Goal: Find specific page/section: Find specific page/section

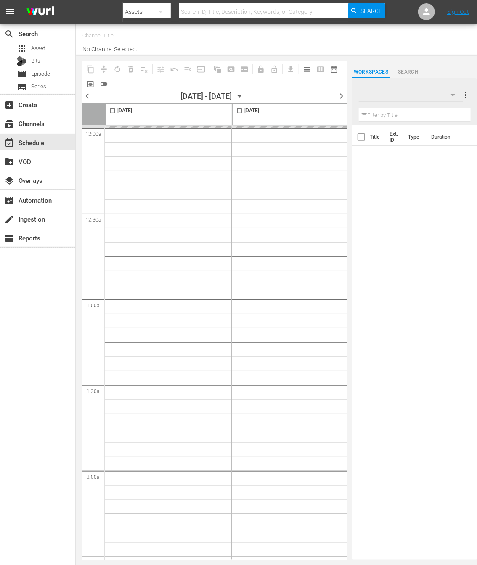
type input "NEW KPOP (617)"
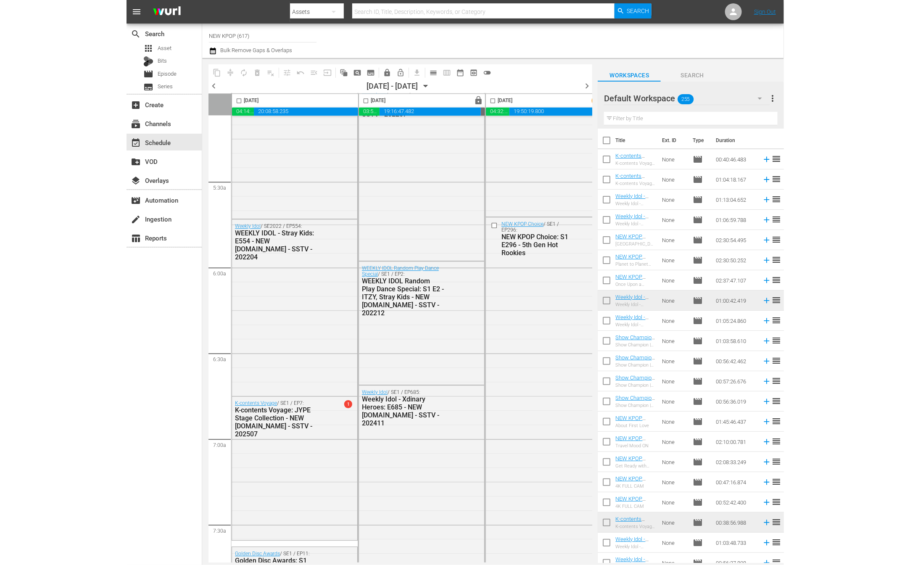
scroll to position [547, 0]
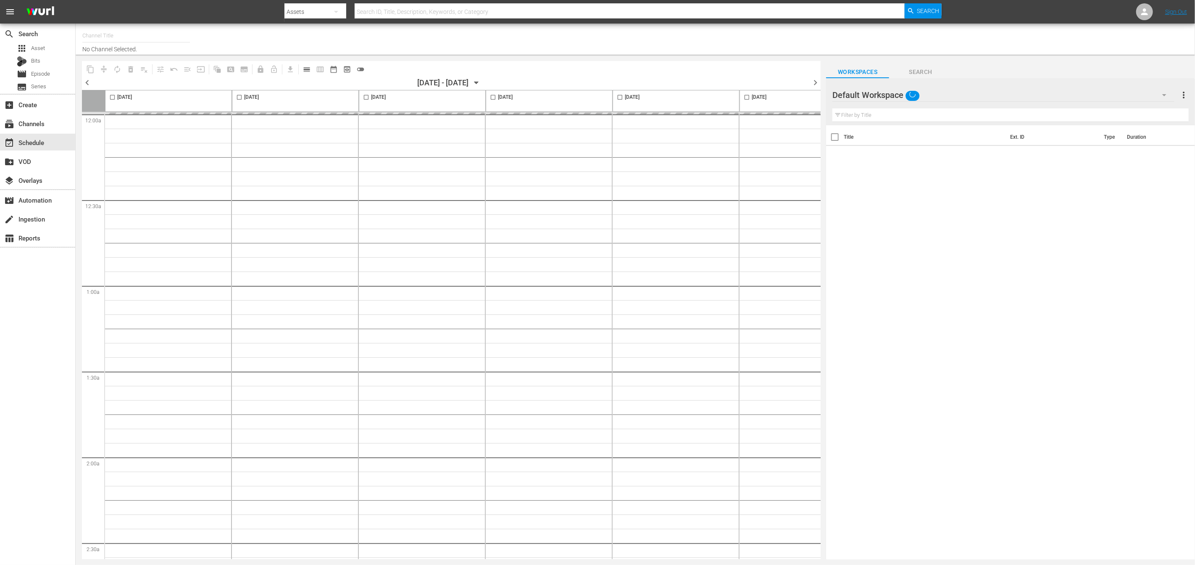
type input "NEW KPOP (617)"
